Goal: Navigation & Orientation: Find specific page/section

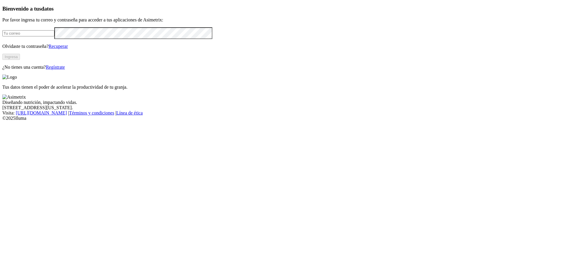
type input "[PERSON_NAME][EMAIL_ADDRESS][PERSON_NAME][DOMAIN_NAME]"
click at [20, 60] on button "Ingresa" at bounding box center [11, 57] width 18 height 6
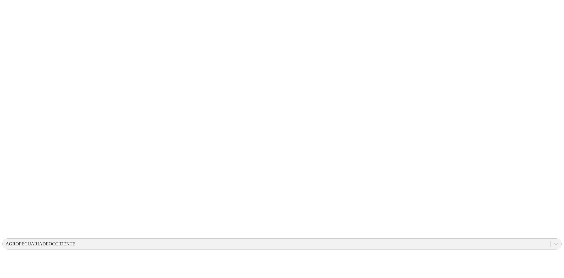
click at [553, 241] on icon at bounding box center [556, 244] width 6 height 6
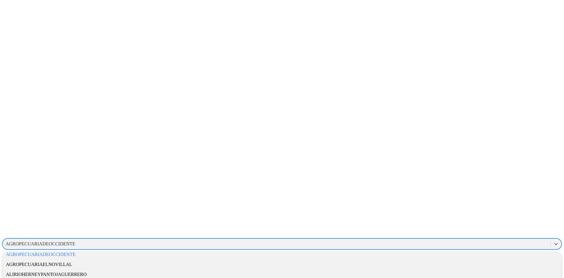
scroll to position [44, 0]
click at [484, 269] on div "ALURA" at bounding box center [281, 274] width 559 height 10
